Goal: Transaction & Acquisition: Register for event/course

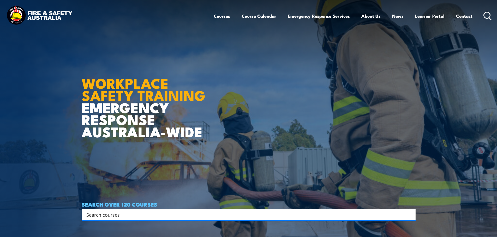
click at [112, 217] on input "Search input" at bounding box center [245, 215] width 318 height 8
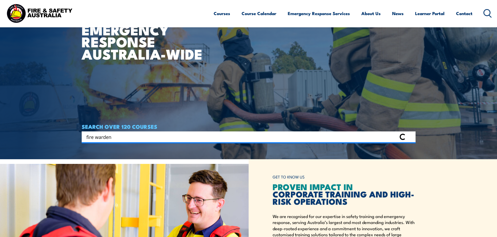
scroll to position [78, 0]
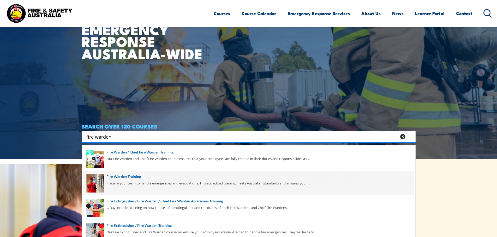
type input "fire warden"
click at [115, 187] on span at bounding box center [248, 183] width 331 height 25
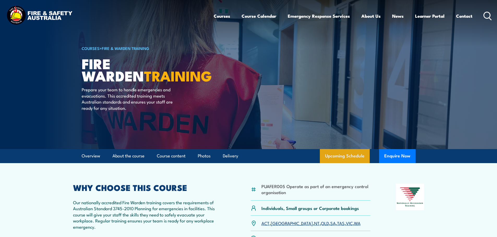
click at [343, 159] on link "Upcoming Schedule" at bounding box center [345, 156] width 50 height 14
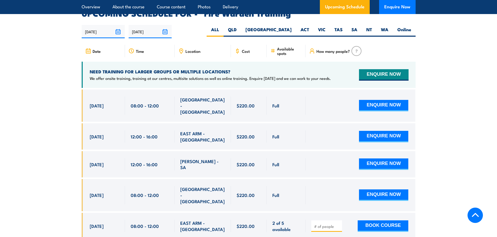
scroll to position [969, 0]
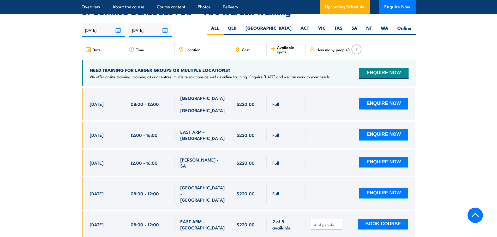
click at [318, 223] on input "number" at bounding box center [327, 225] width 26 height 5
type input "1"
click at [385, 219] on button "BOOK COURSE" at bounding box center [382, 224] width 51 height 11
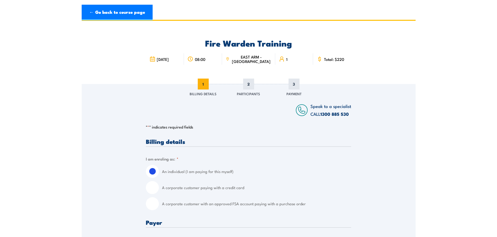
scroll to position [130, 0]
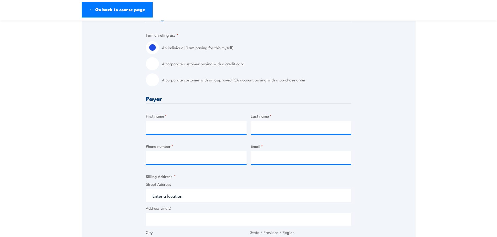
click at [187, 78] on label "A corporate customer with an approved FSA account paying with a purchase order" at bounding box center [256, 80] width 189 height 13
click at [159, 78] on input "A corporate customer with an approved FSA account paying with a purchase order" at bounding box center [152, 80] width 13 height 13
radio input "true"
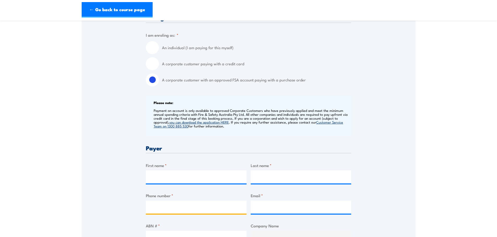
click at [182, 208] on input "Phone number *" at bounding box center [196, 207] width 101 height 13
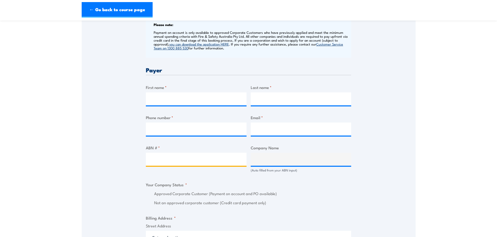
click at [172, 158] on input "ABN # *" at bounding box center [196, 159] width 101 height 13
paste input "[URL][DOMAIN_NAME]"
type input "[URL][DOMAIN_NAME]"
drag, startPoint x: 223, startPoint y: 160, endPoint x: 27, endPoint y: 156, distance: 195.8
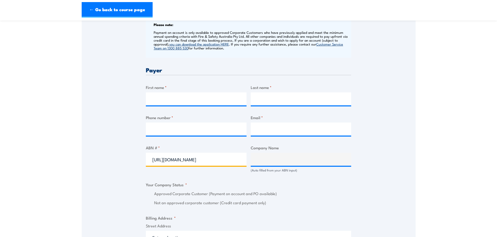
click at [27, 156] on section "Fire Warden Training 26 August 2025 08:00 1 CALL "" at bounding box center [248, 156] width 497 height 676
paste input "30135354513"
type input "30135354513"
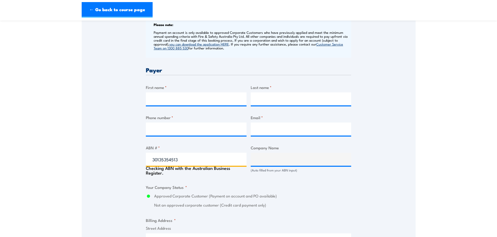
type input "AdelaideAqua Pty Limited"
radio input "true"
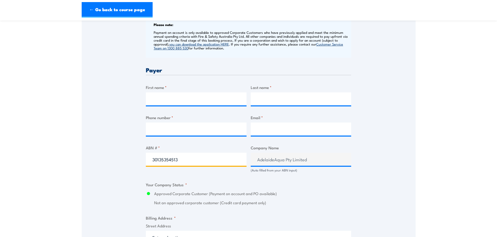
type input "30135354513"
